Goal: Information Seeking & Learning: Learn about a topic

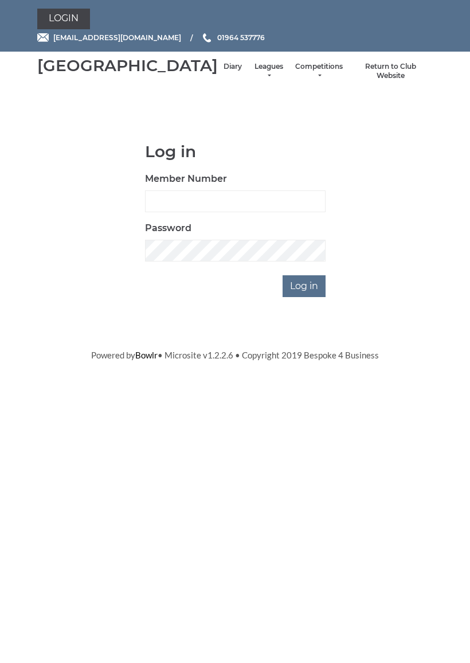
click at [312, 297] on input "Log in" at bounding box center [304, 286] width 43 height 22
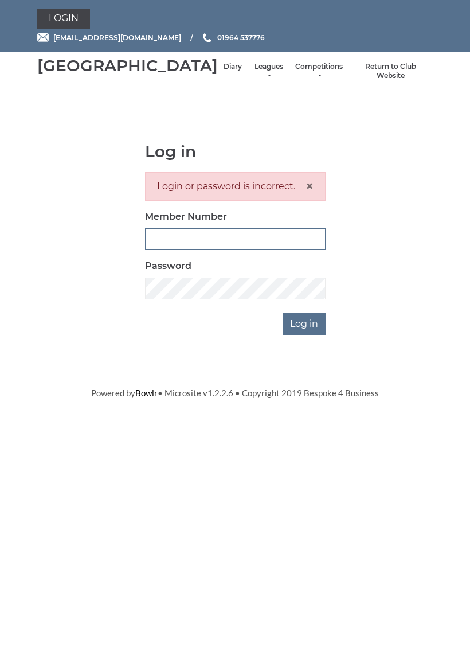
type input "0927"
click at [305, 335] on input "Log in" at bounding box center [304, 324] width 43 height 22
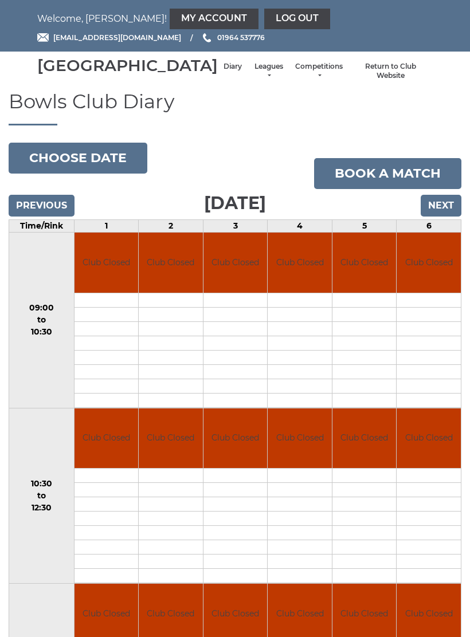
click at [248, 75] on li "Leagues Club leagues - Winter 2025-6 Club leagues - Summer 2025 Club leagues - …" at bounding box center [269, 71] width 42 height 30
click at [253, 78] on link "Leagues" at bounding box center [268, 71] width 30 height 19
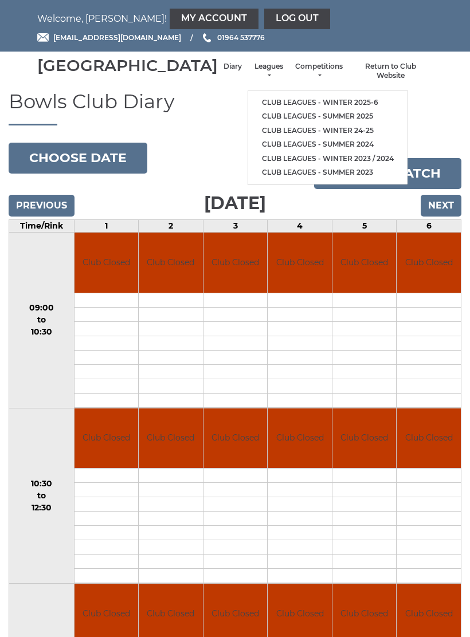
click at [304, 102] on link "Club leagues - Winter 2025-6" at bounding box center [327, 103] width 159 height 14
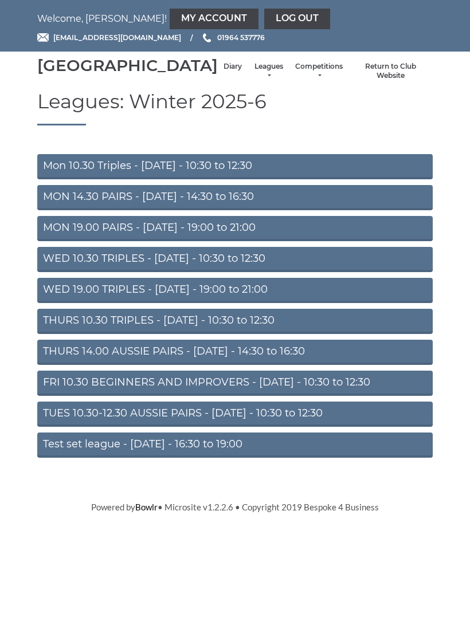
click at [221, 179] on link "Mon 10.30 Triples - Monday - 10:30 to 12:30" at bounding box center [234, 166] width 395 height 25
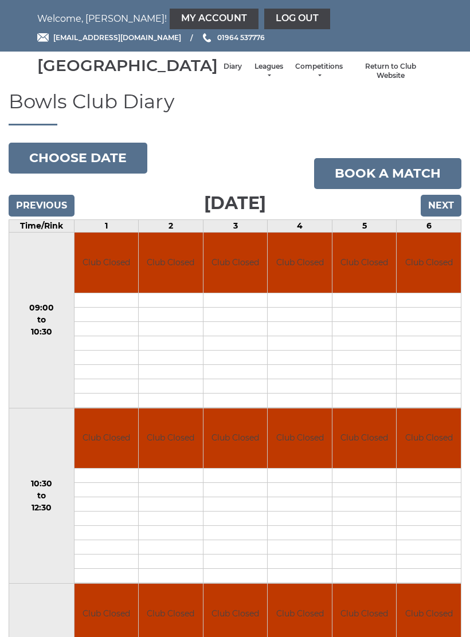
click at [253, 76] on link "Leagues" at bounding box center [268, 71] width 30 height 19
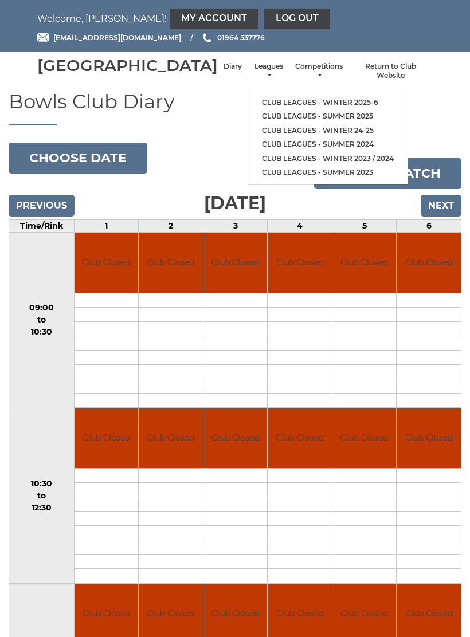
click at [308, 100] on link "Club leagues - Winter 2025-6" at bounding box center [327, 103] width 159 height 14
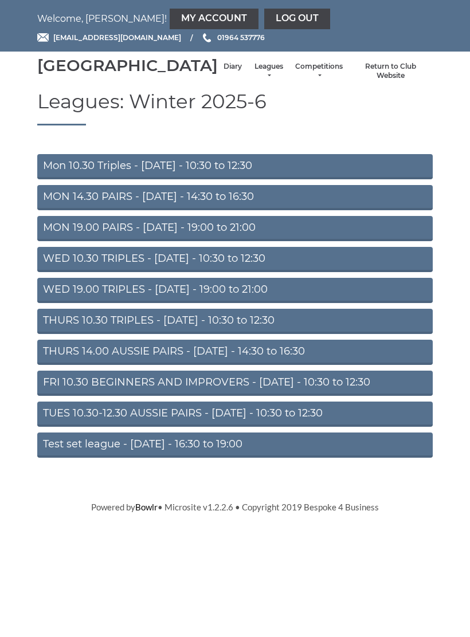
click at [179, 333] on link "THURS 10.30 TRIPLES - [DATE] - 10:30 to 12:30" at bounding box center [234, 321] width 395 height 25
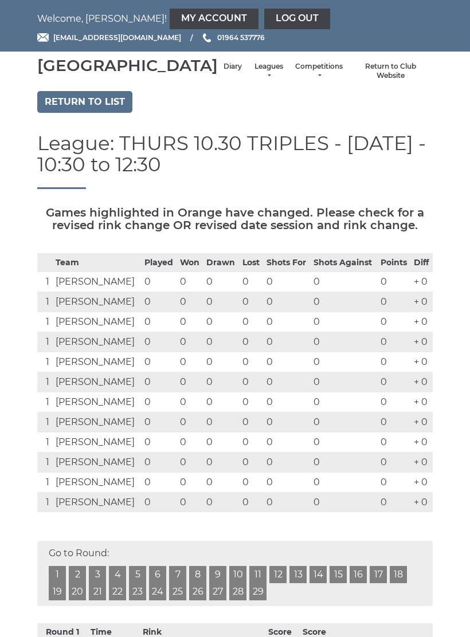
click at [264, 15] on link "Log out" at bounding box center [297, 19] width 66 height 21
